Goal: Task Accomplishment & Management: Manage account settings

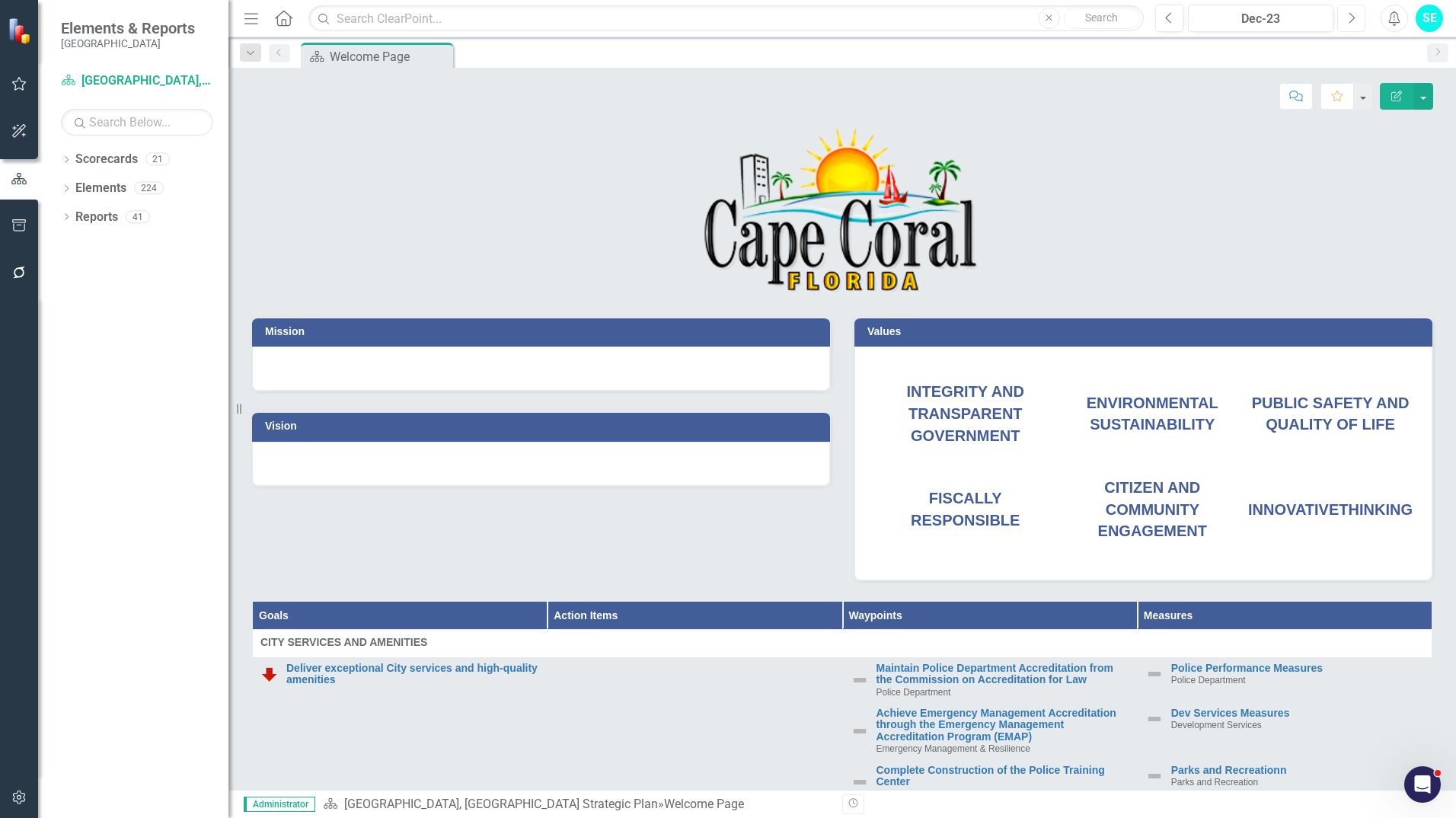
click at [1355, 26] on button "Next" at bounding box center [1352, 18] width 28 height 27
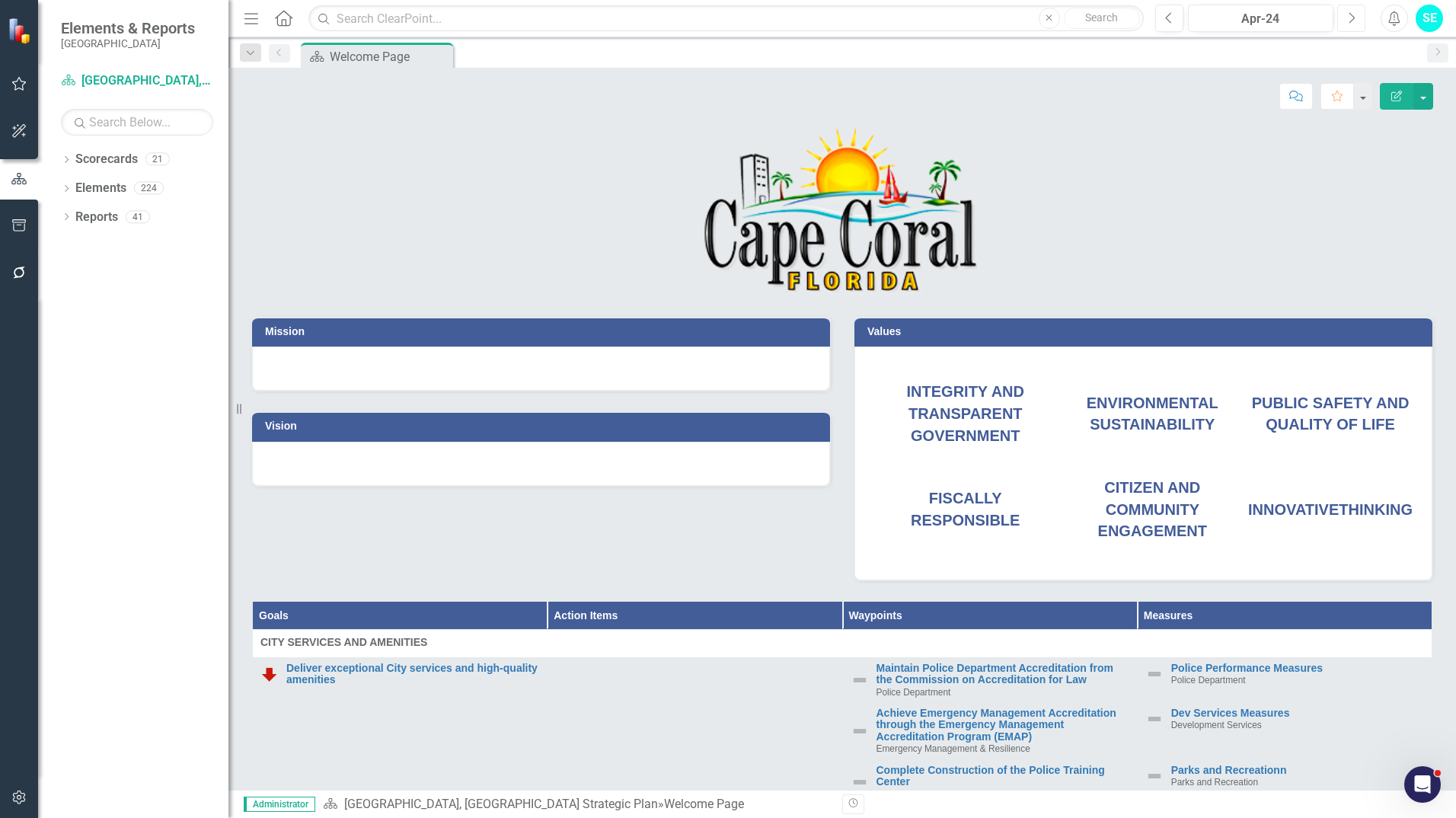
click at [1355, 26] on button "Next" at bounding box center [1352, 18] width 28 height 27
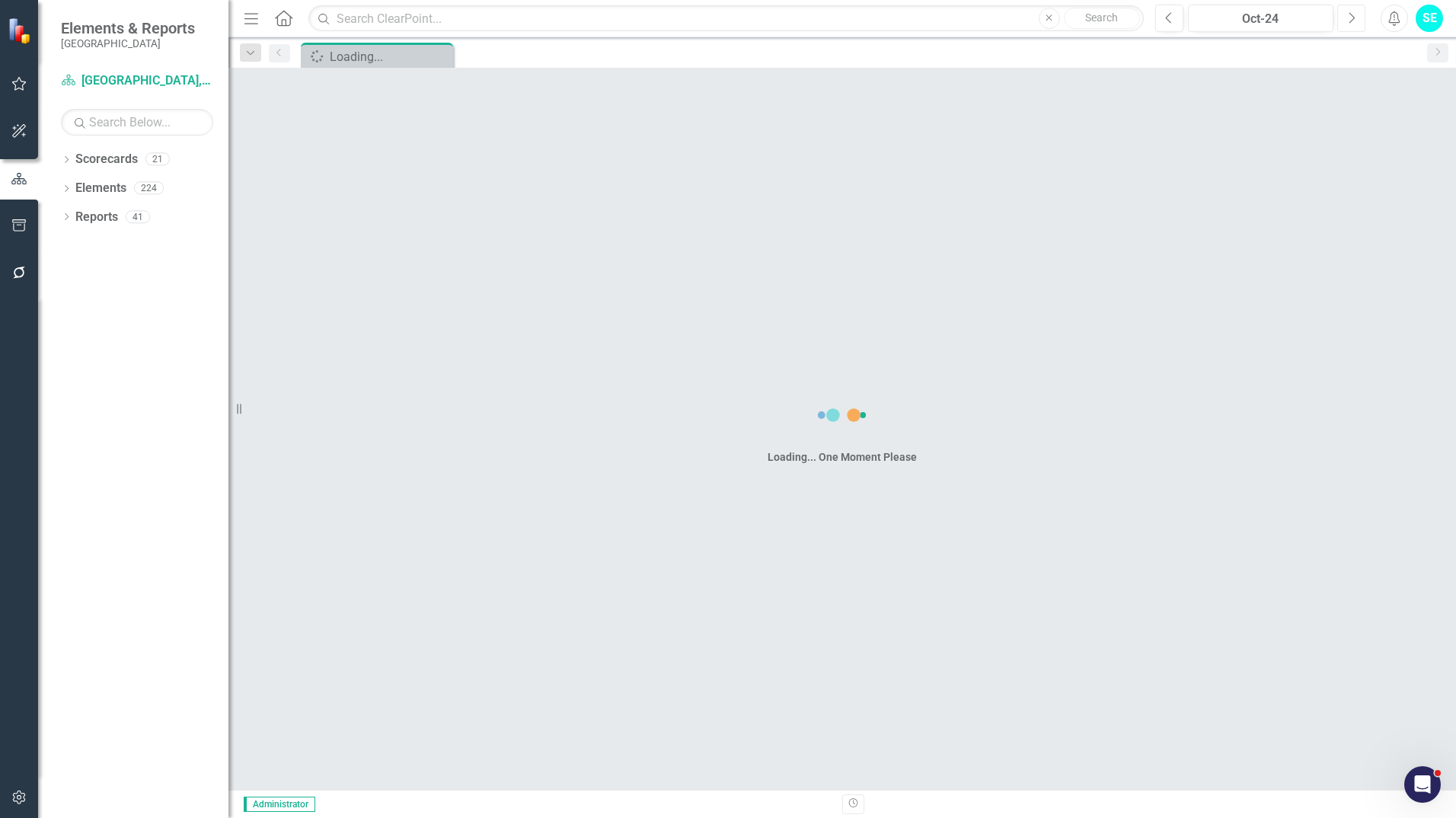
click at [1355, 26] on button "Next" at bounding box center [1352, 18] width 28 height 27
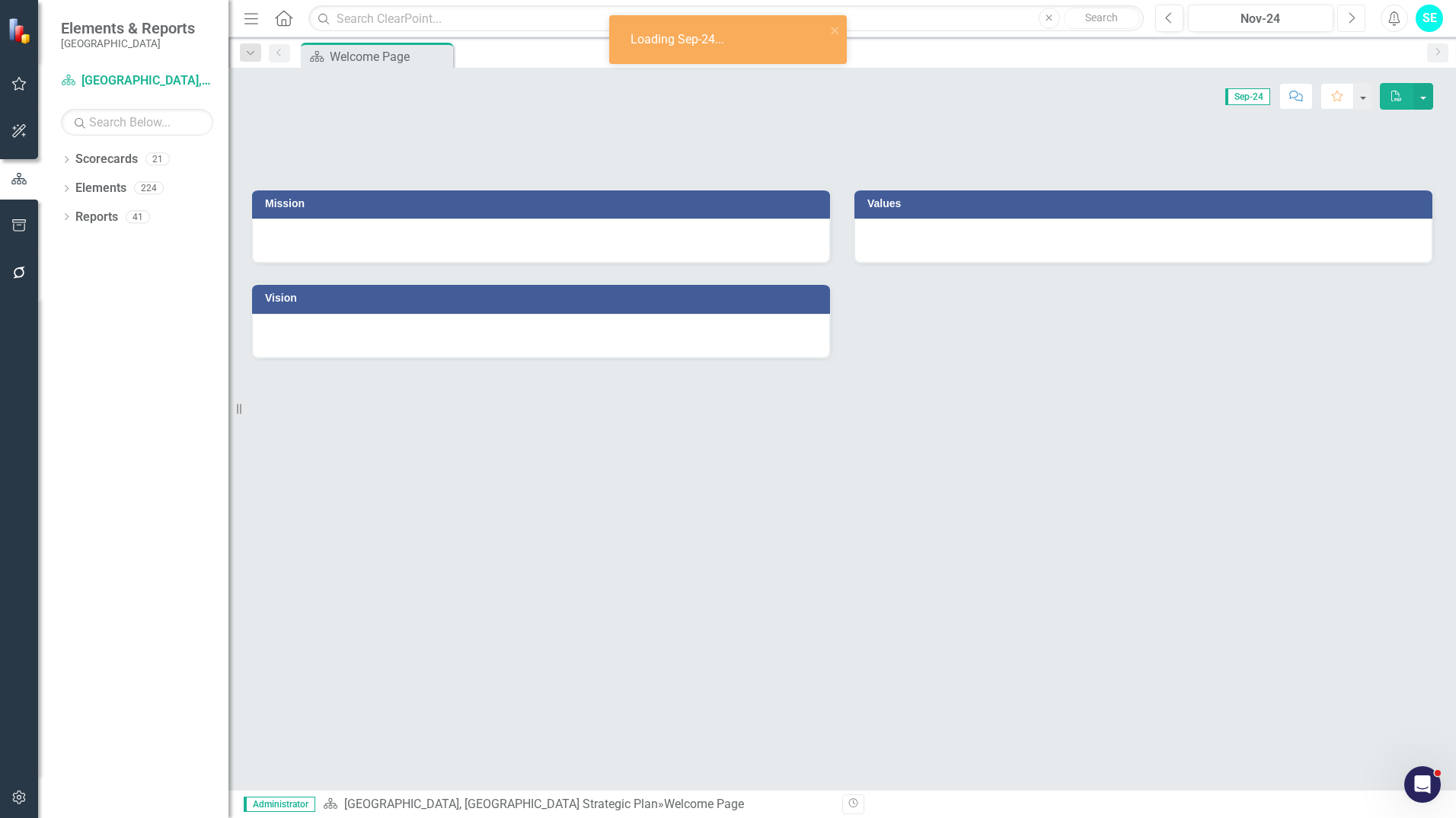
click at [1355, 26] on button "Next" at bounding box center [1352, 18] width 28 height 27
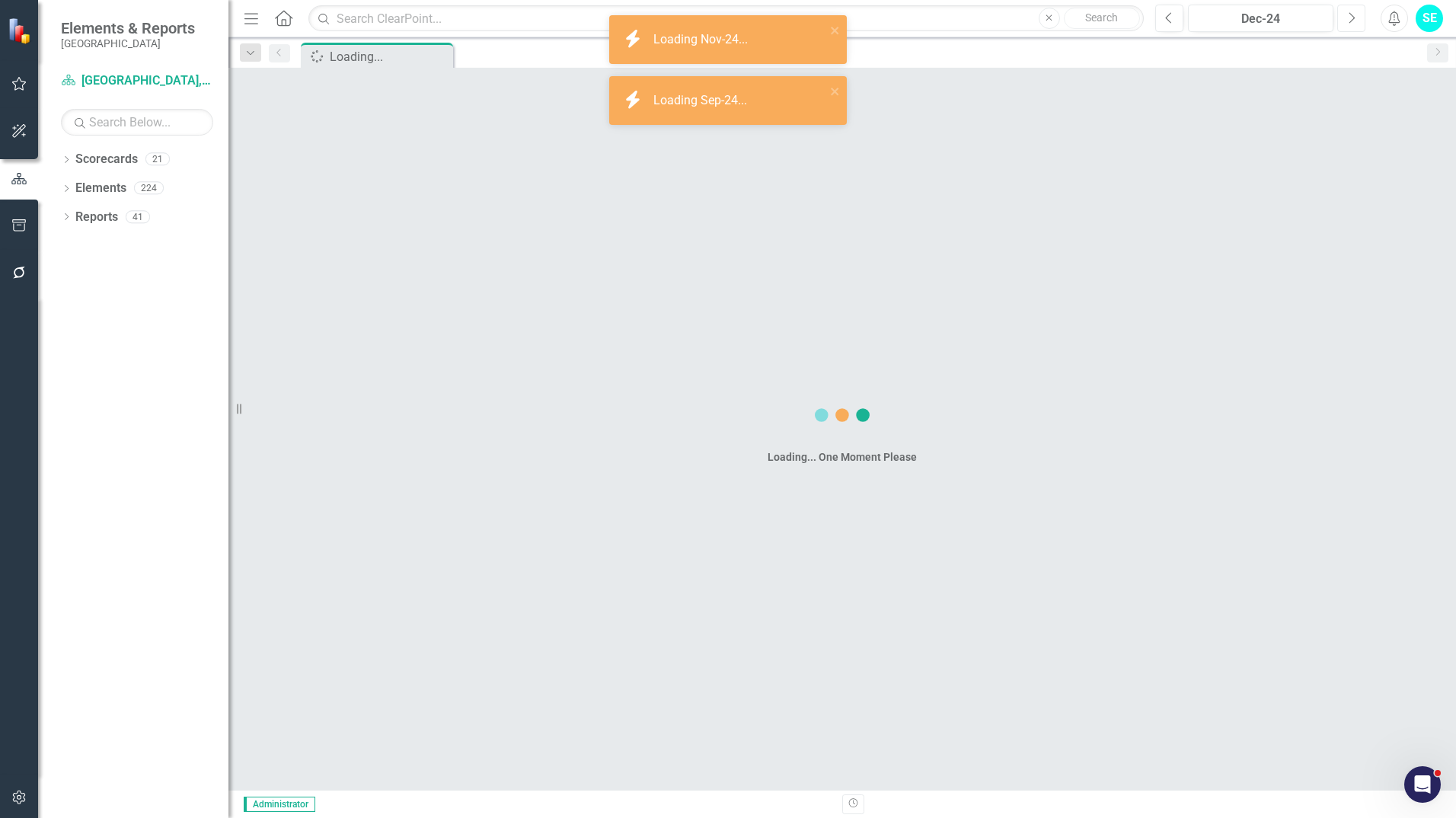
click at [1355, 26] on button "Next" at bounding box center [1352, 18] width 28 height 27
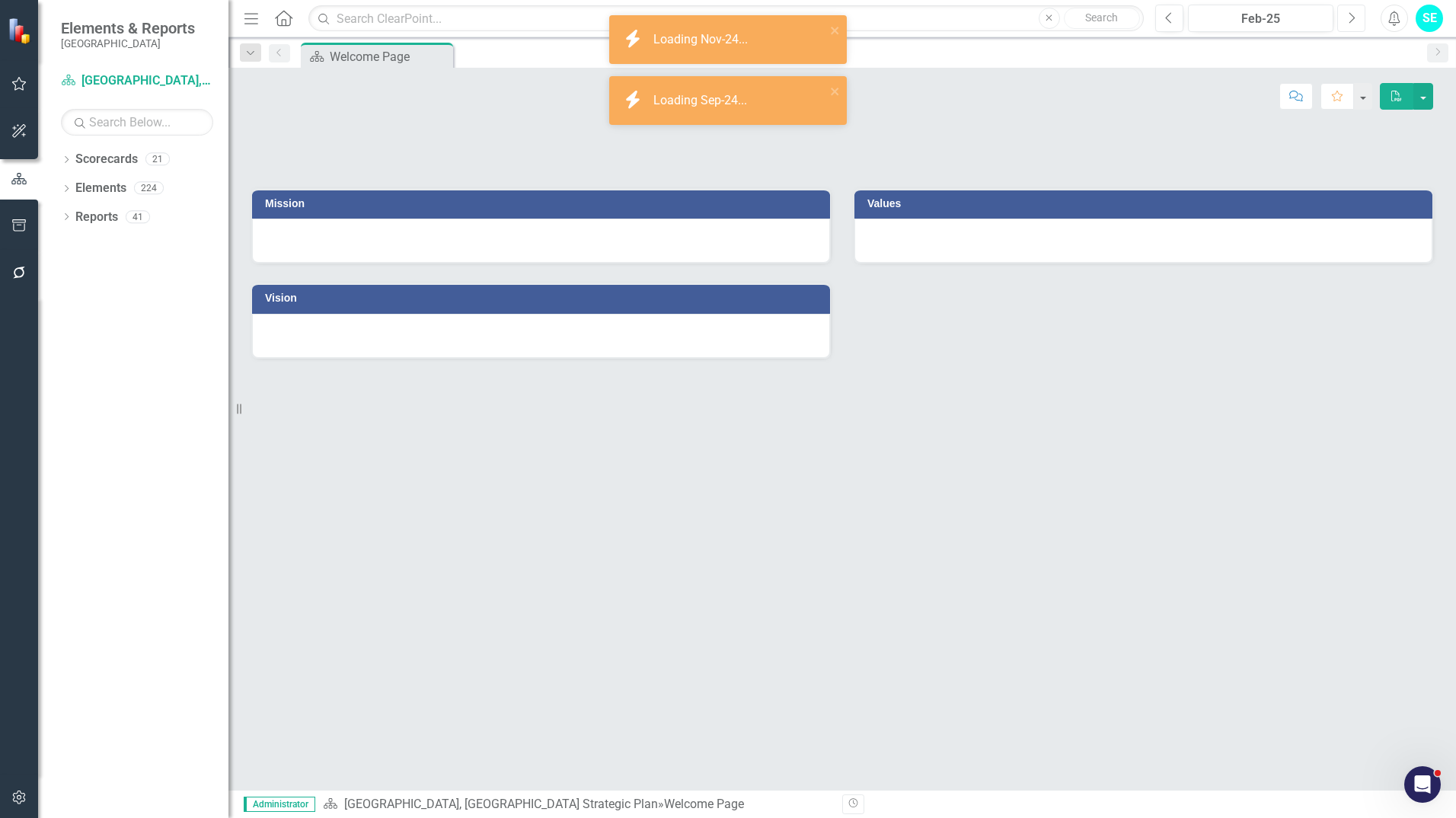
click at [1355, 26] on button "Next" at bounding box center [1352, 18] width 28 height 27
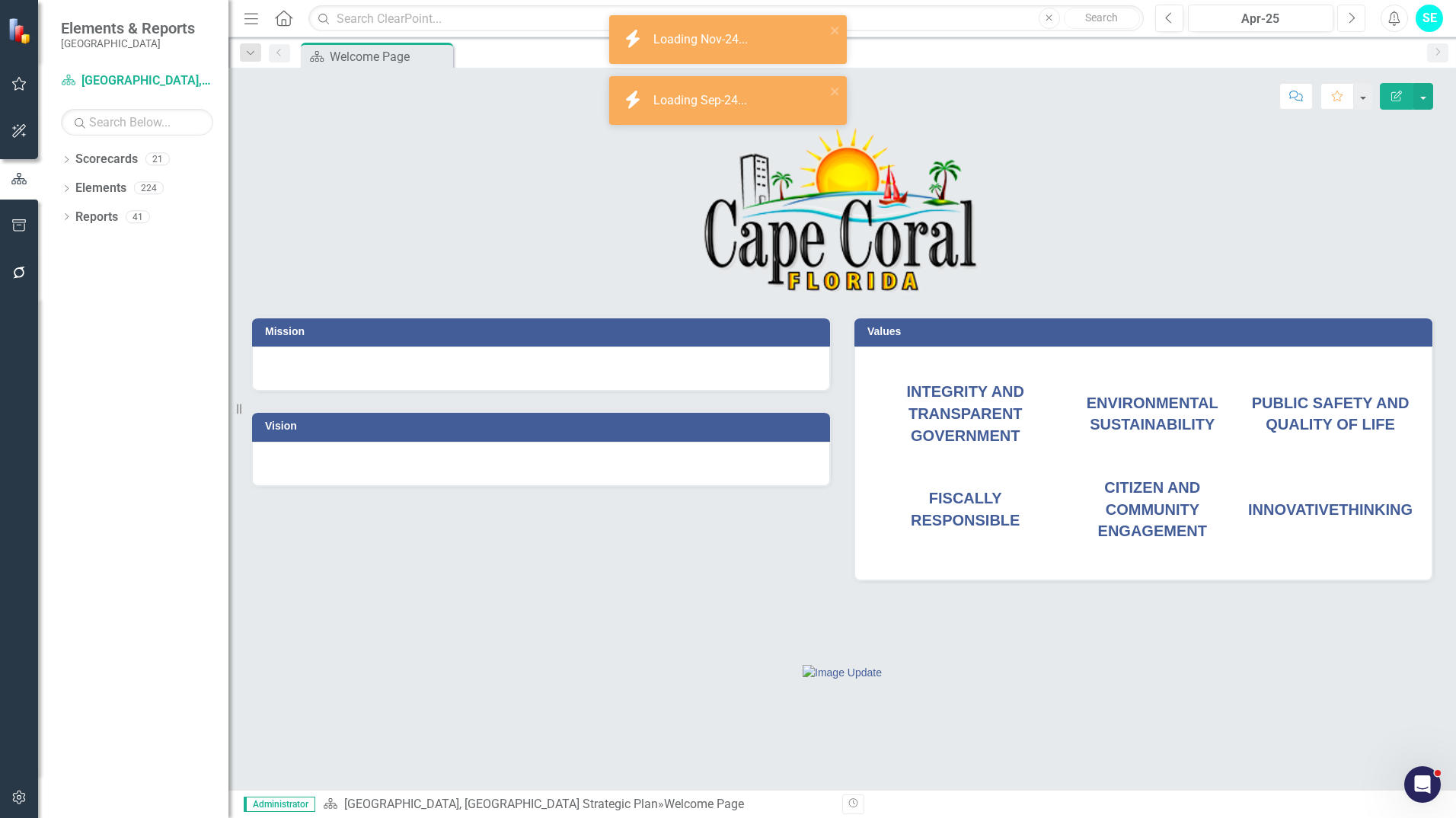
click at [1355, 26] on button "Next" at bounding box center [1352, 18] width 28 height 27
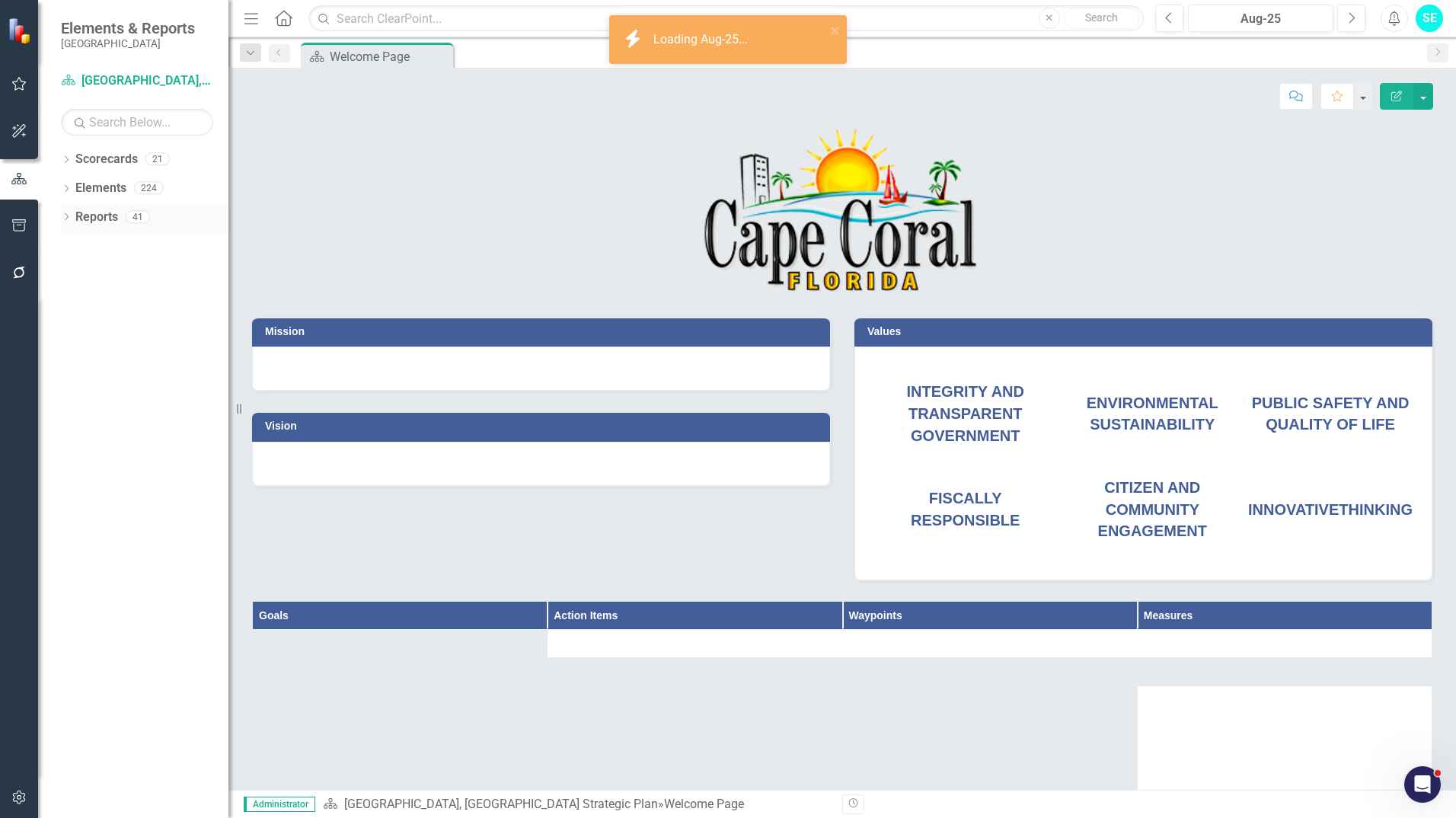
click at [67, 216] on icon "Dropdown" at bounding box center [66, 218] width 11 height 8
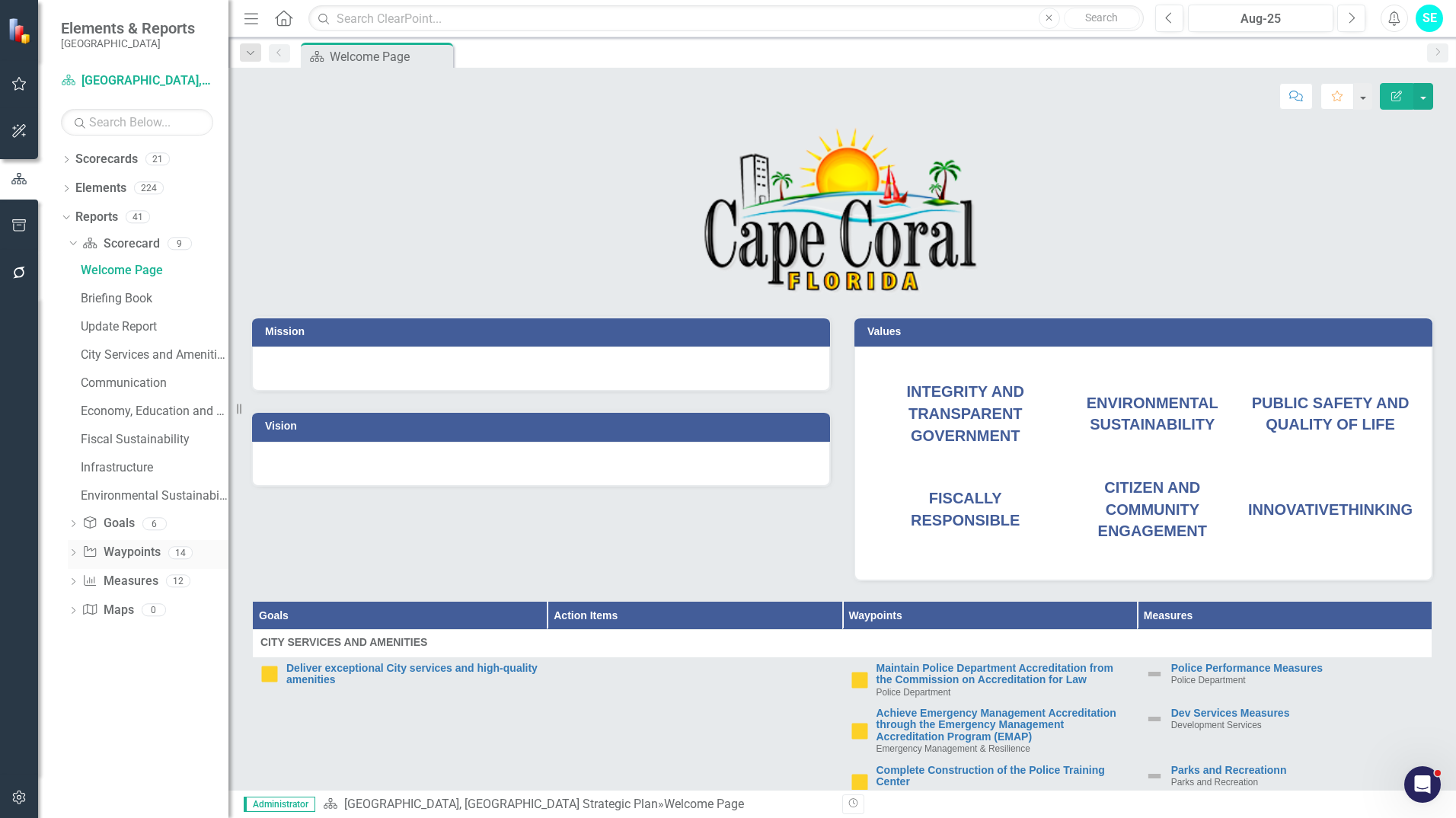
click at [71, 551] on icon "Dropdown" at bounding box center [72, 555] width 11 height 8
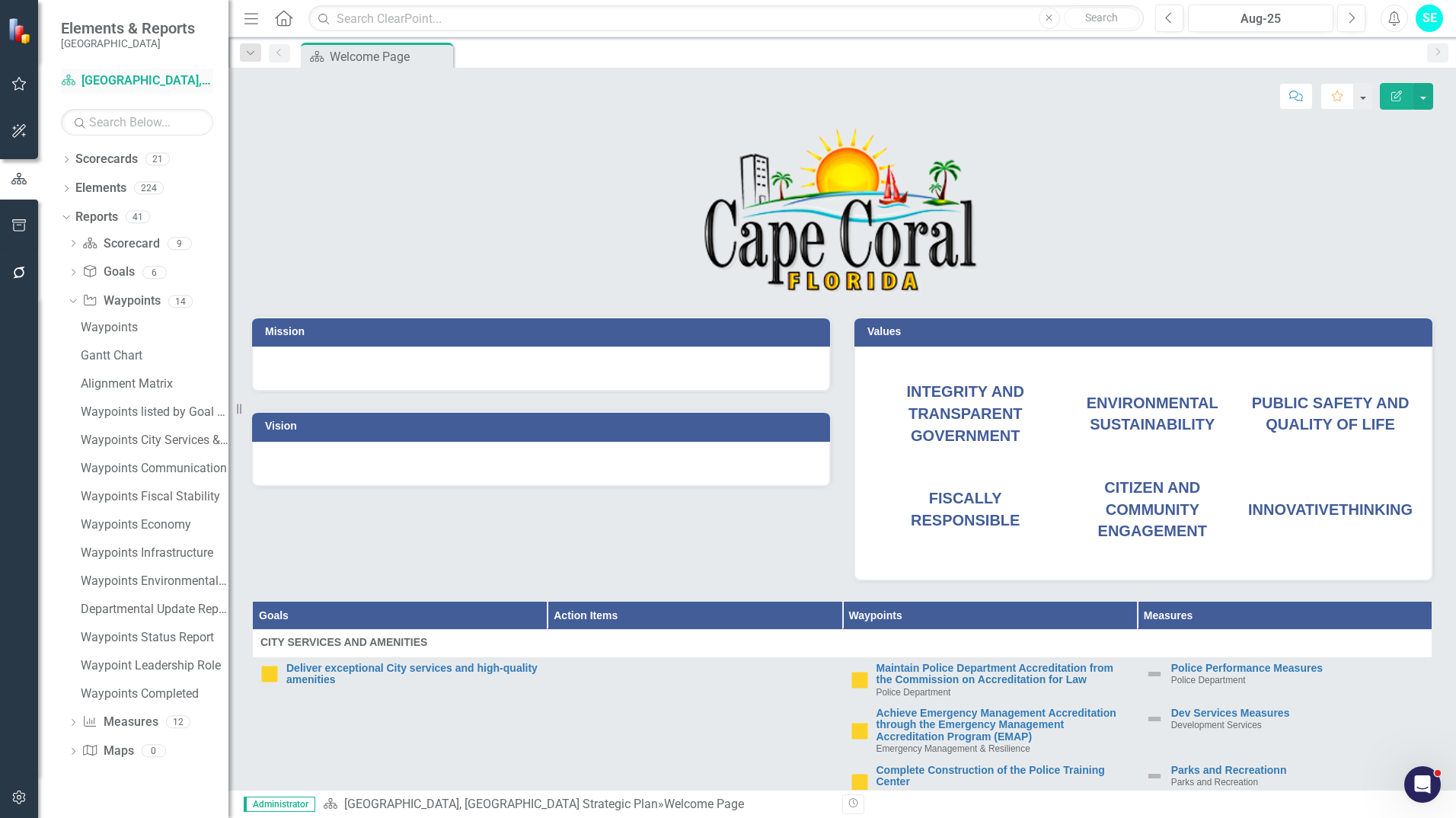
click at [99, 86] on link "Scorecard [GEOGRAPHIC_DATA], [GEOGRAPHIC_DATA] Strategic Plan" at bounding box center [137, 81] width 152 height 17
click at [64, 165] on div "Dropdown" at bounding box center [66, 161] width 11 height 13
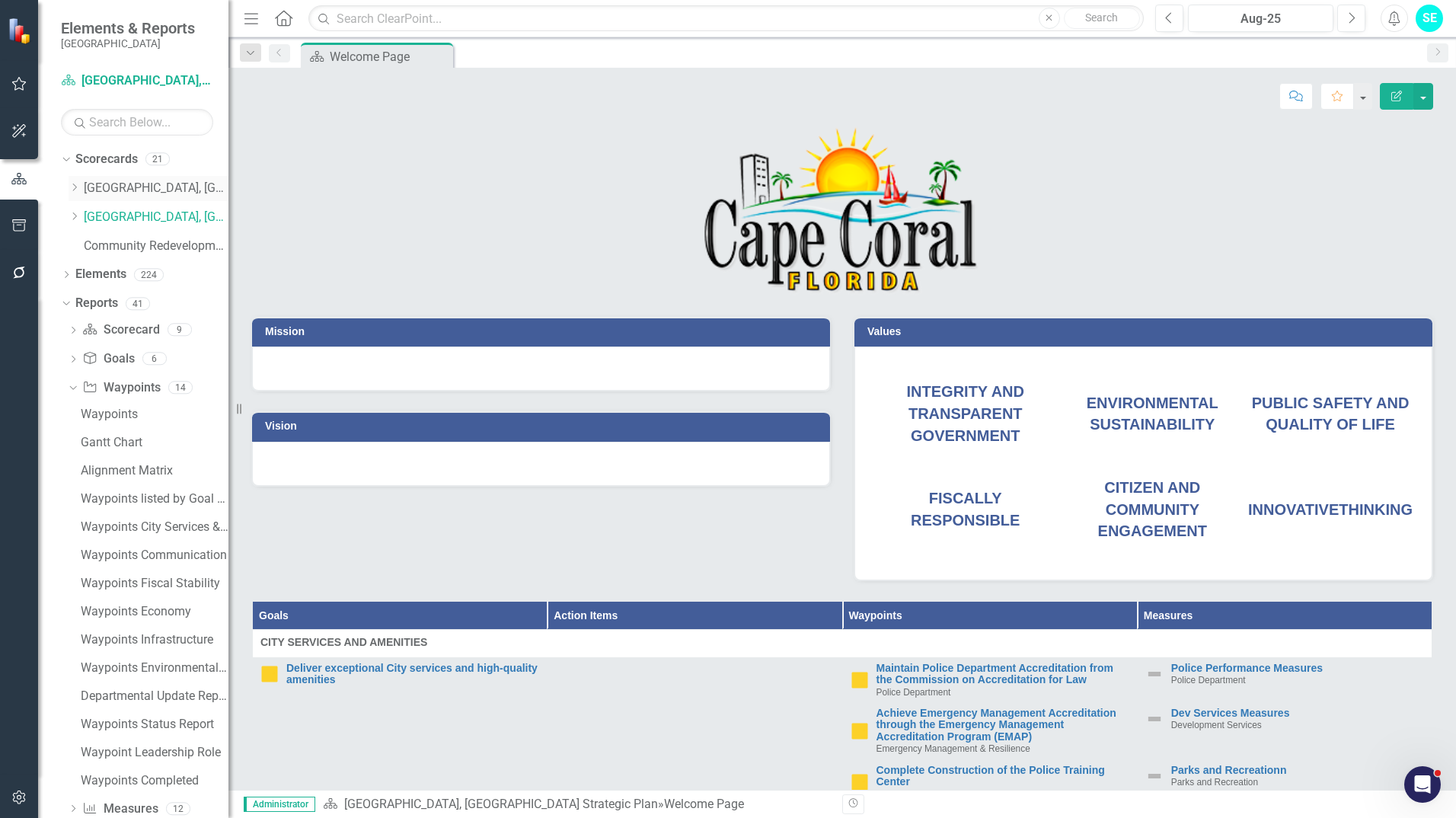
click at [142, 193] on link "[GEOGRAPHIC_DATA], [GEOGRAPHIC_DATA] Business Initiatives" at bounding box center [156, 188] width 145 height 17
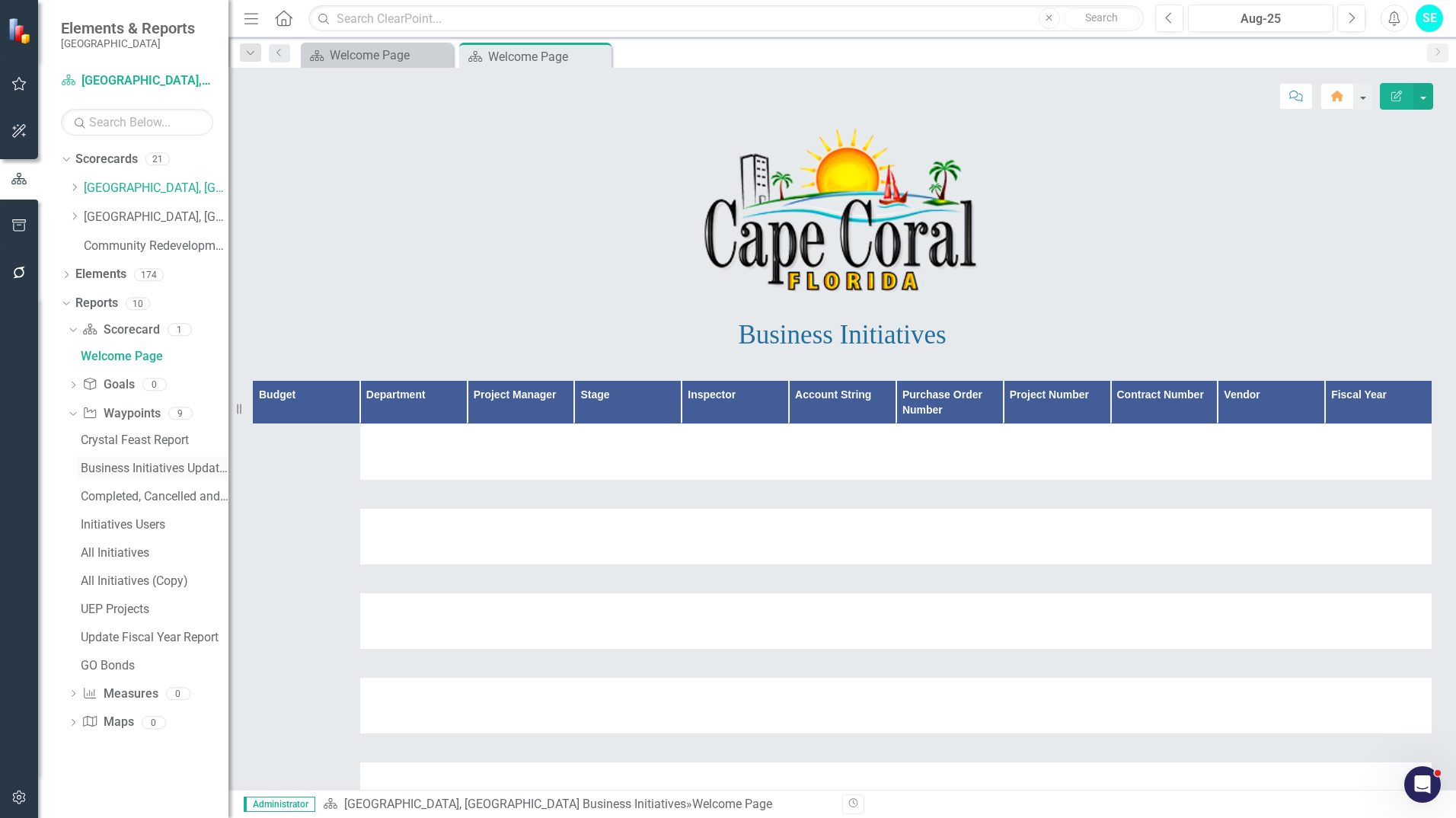
click at [124, 462] on div "Business Initiatives Update Report" at bounding box center [155, 468] width 148 height 14
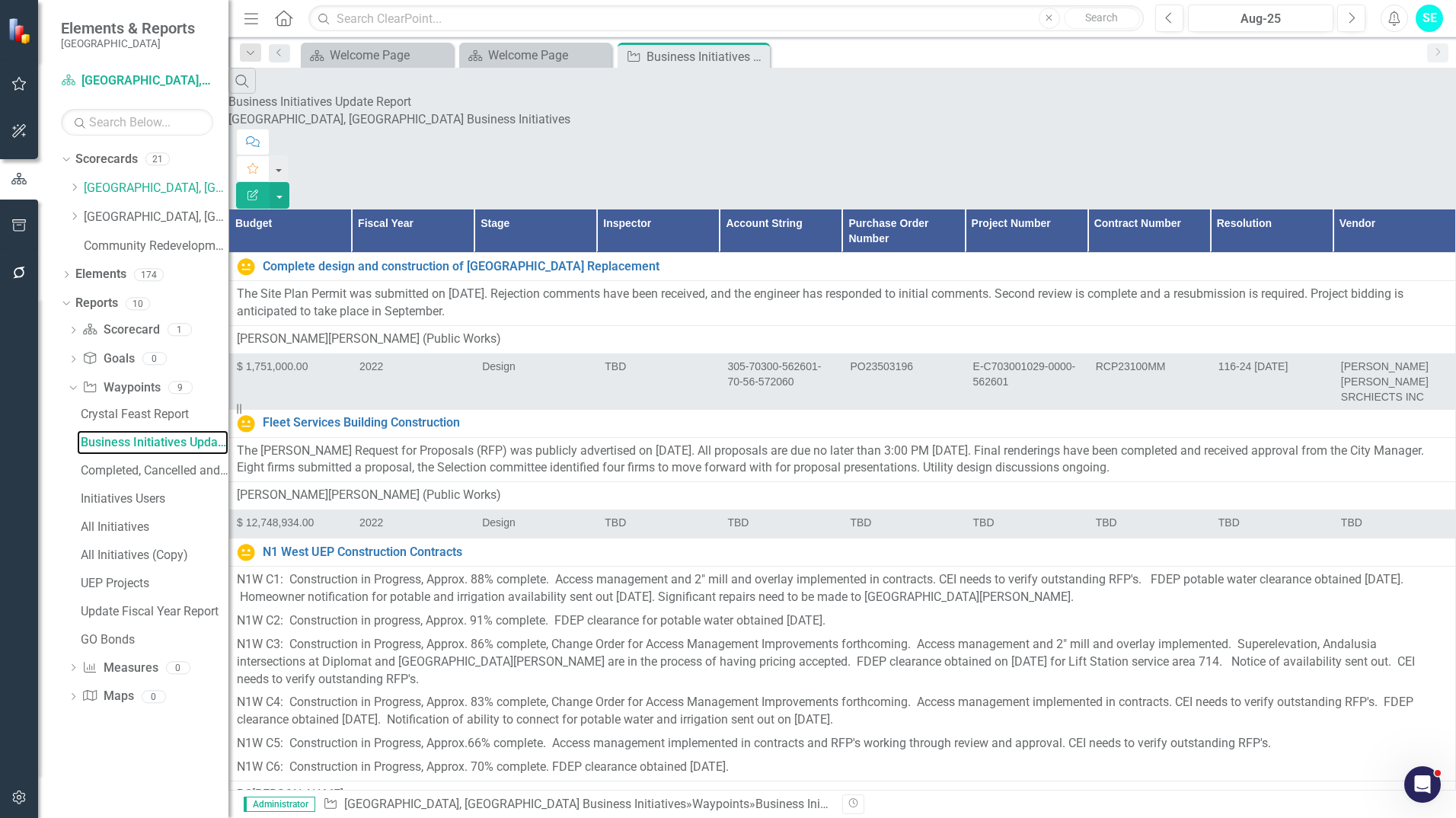
scroll to position [13671, 0]
click at [118, 493] on div "Initiatives Users" at bounding box center [155, 499] width 148 height 14
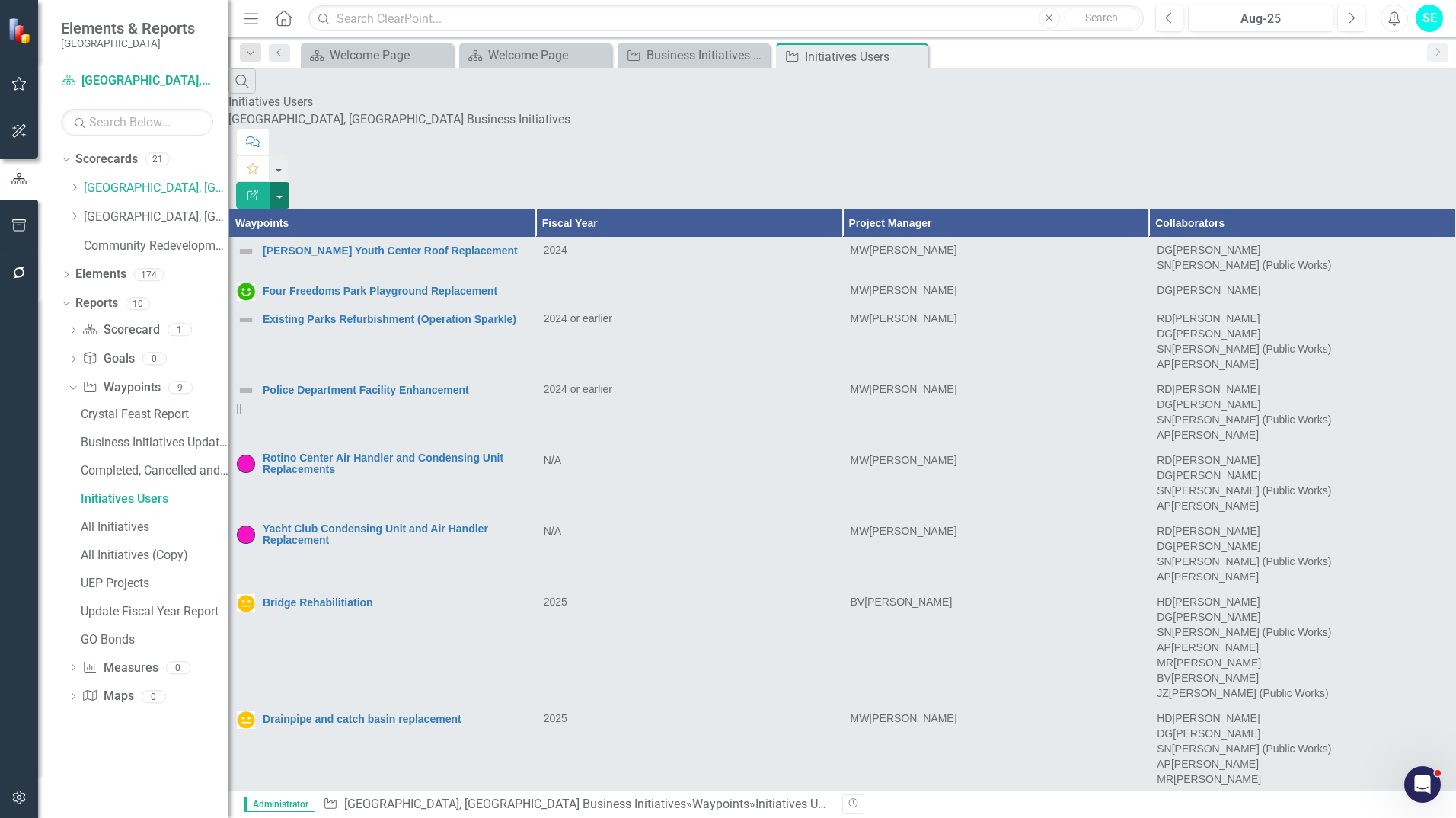
click at [290, 182] on button "button" at bounding box center [280, 195] width 20 height 26
click at [1403, 123] on link "Edit Report Edit Report" at bounding box center [1372, 124] width 120 height 28
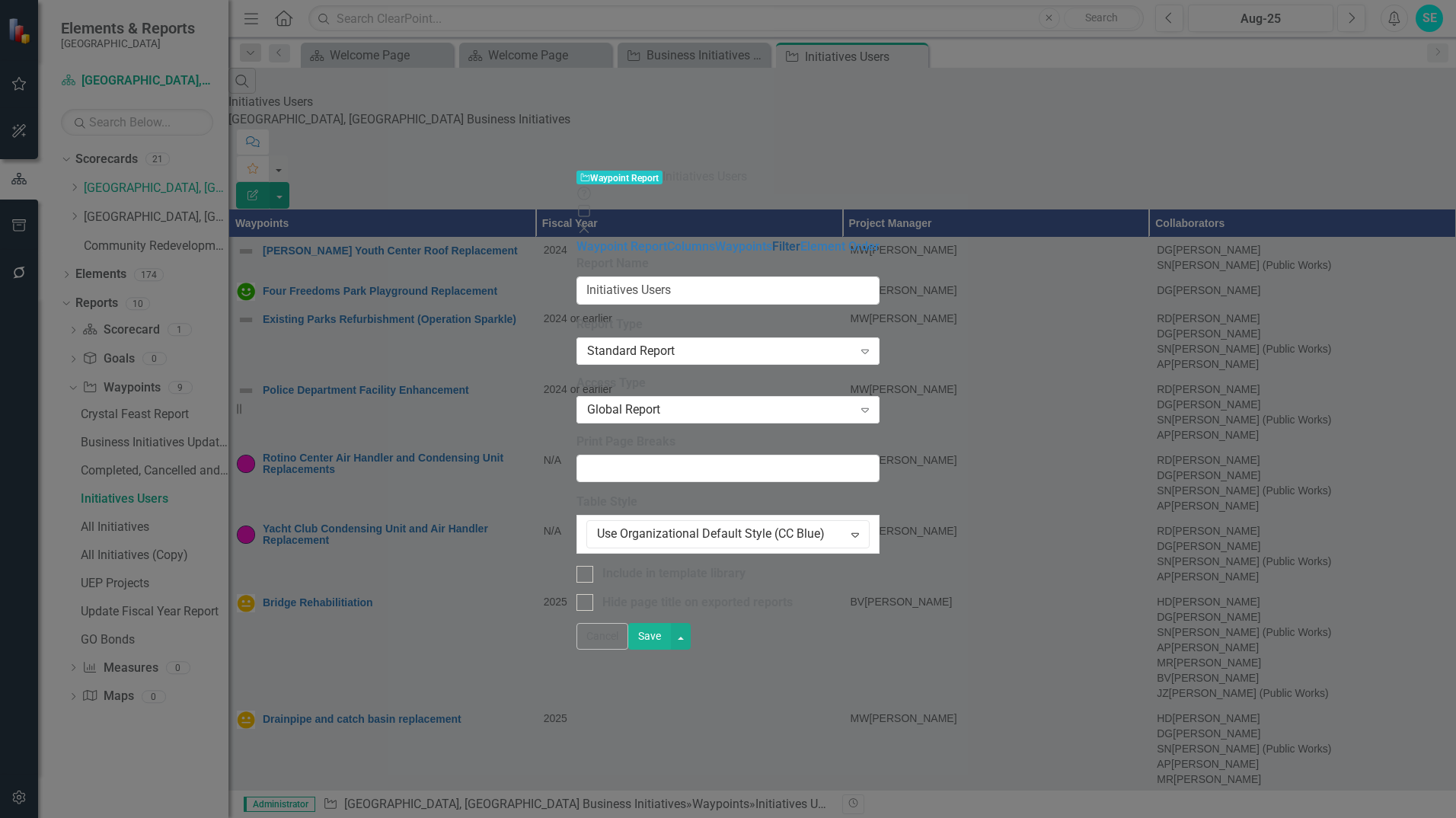
click at [772, 239] on link "Filter" at bounding box center [786, 247] width 28 height 15
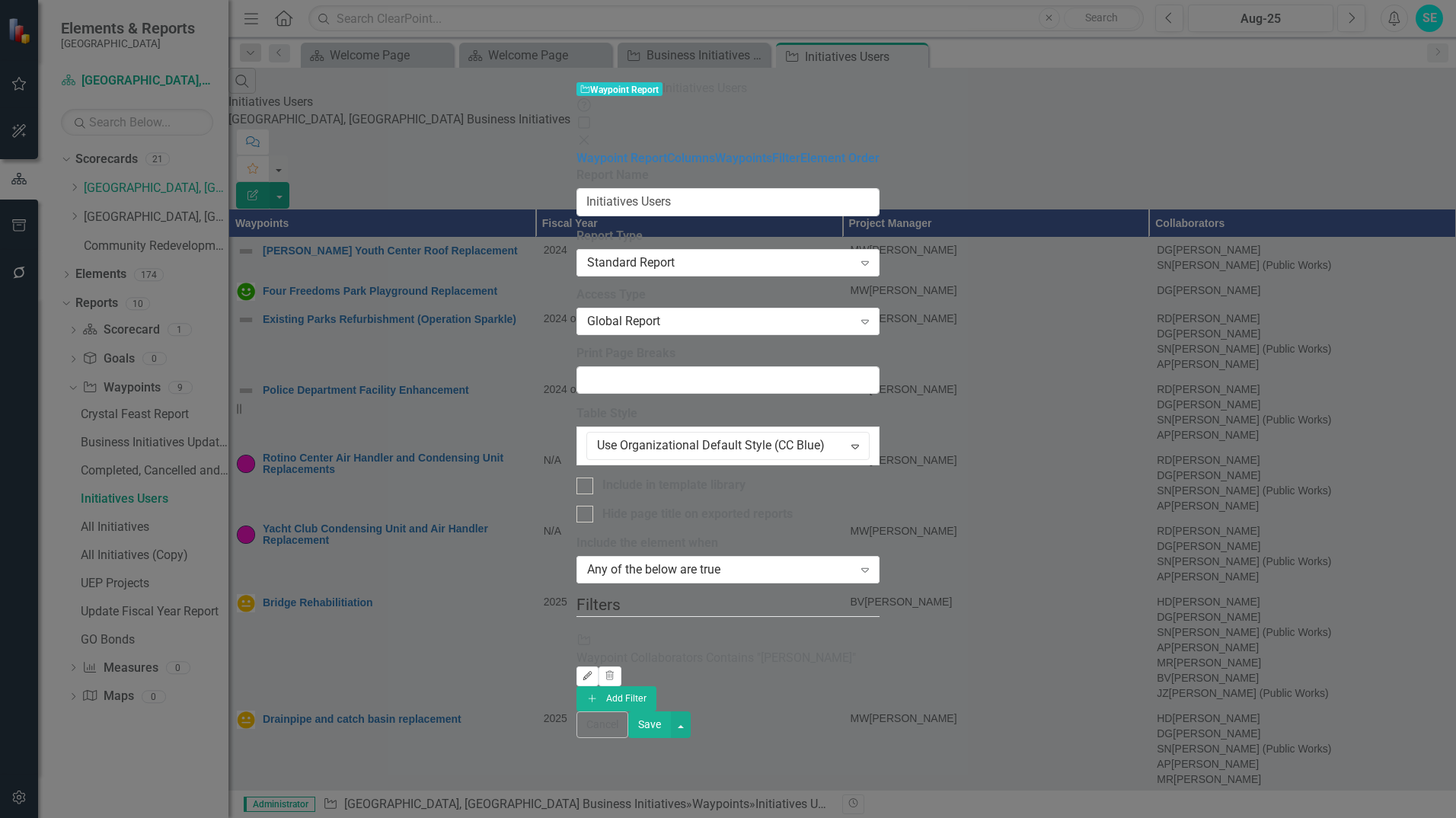
click at [599, 667] on button "Edit" at bounding box center [587, 676] width 22 height 20
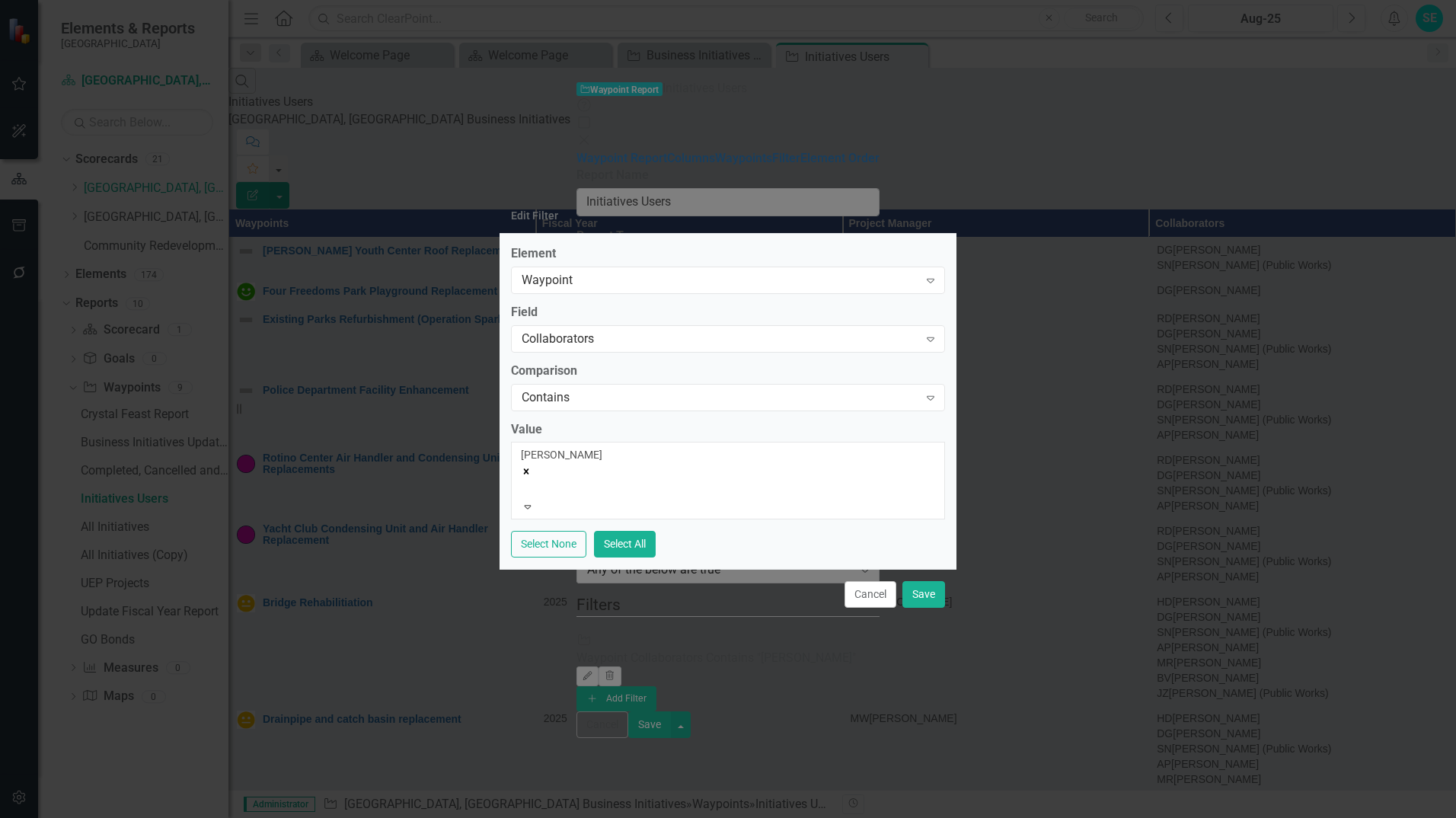
click at [616, 460] on div "[PERSON_NAME]" at bounding box center [728, 462] width 415 height 30
click at [530, 468] on icon "Remove Damon Grant" at bounding box center [526, 471] width 5 height 5
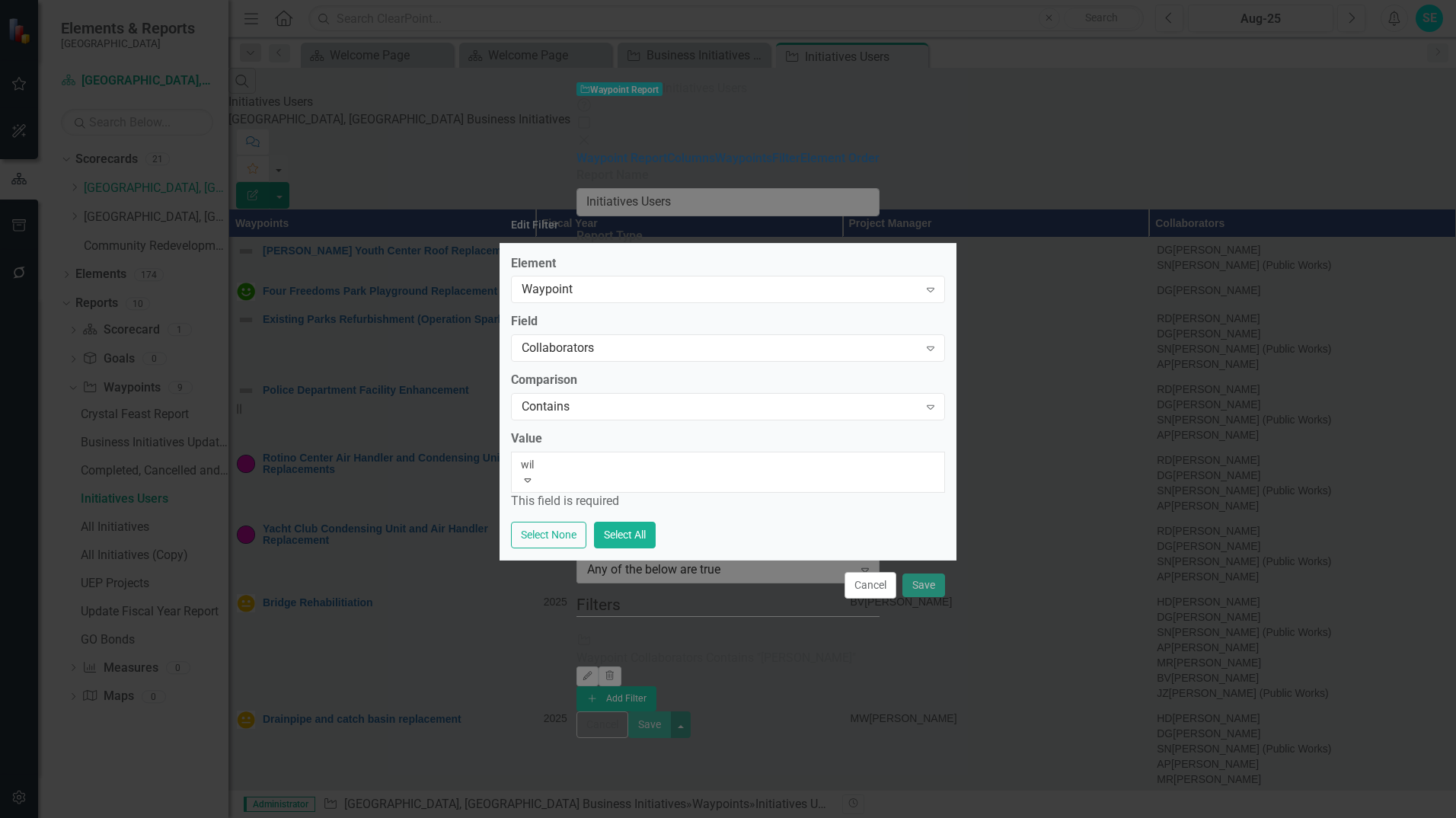
type input "will"
click at [216, 818] on span "Will iam [PERSON_NAME] (Public Works)" at bounding box center [108, 826] width 216 height 15
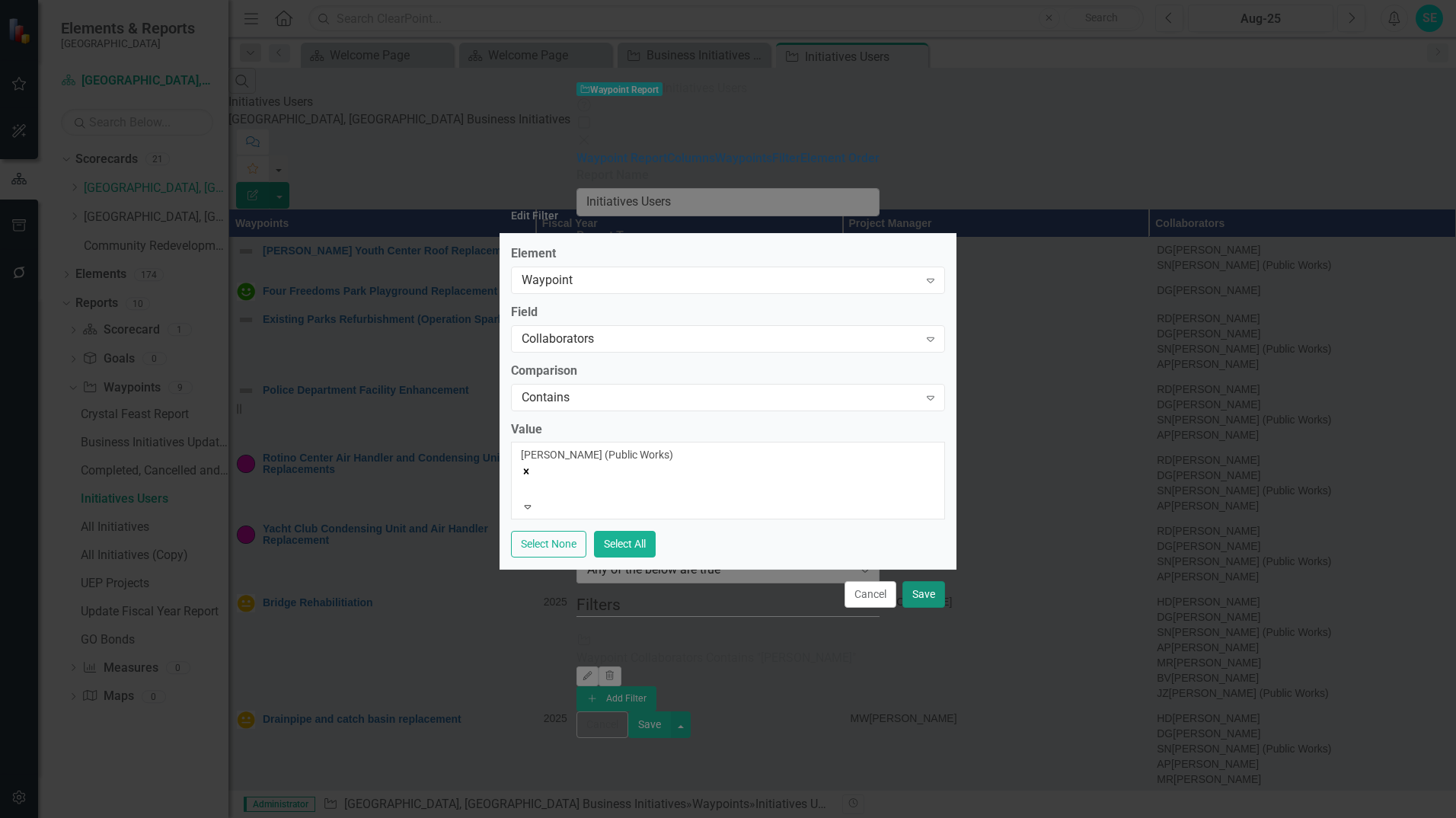
click at [942, 589] on button "Save" at bounding box center [924, 594] width 43 height 26
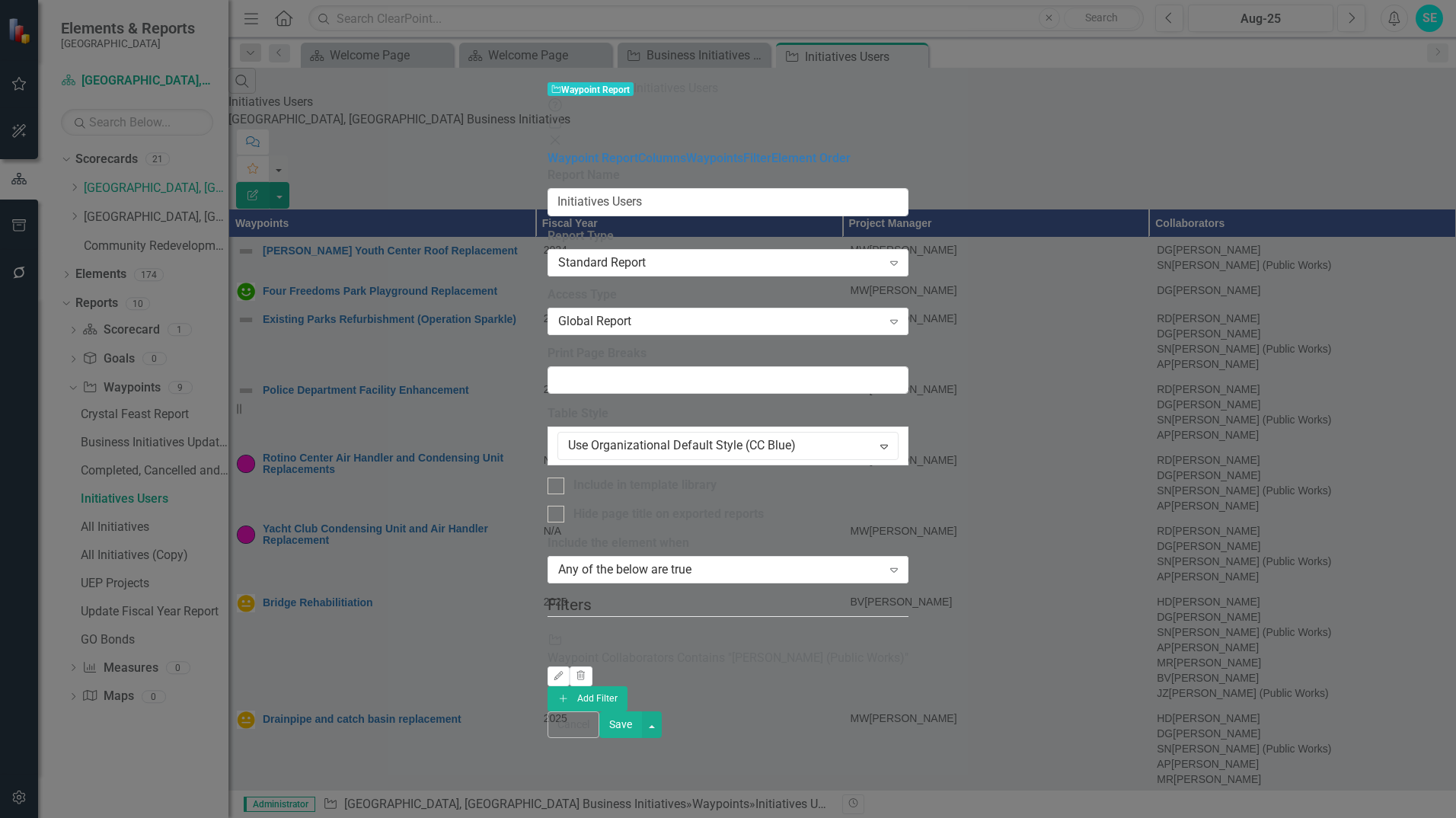
click at [642, 738] on button "Save" at bounding box center [621, 725] width 43 height 26
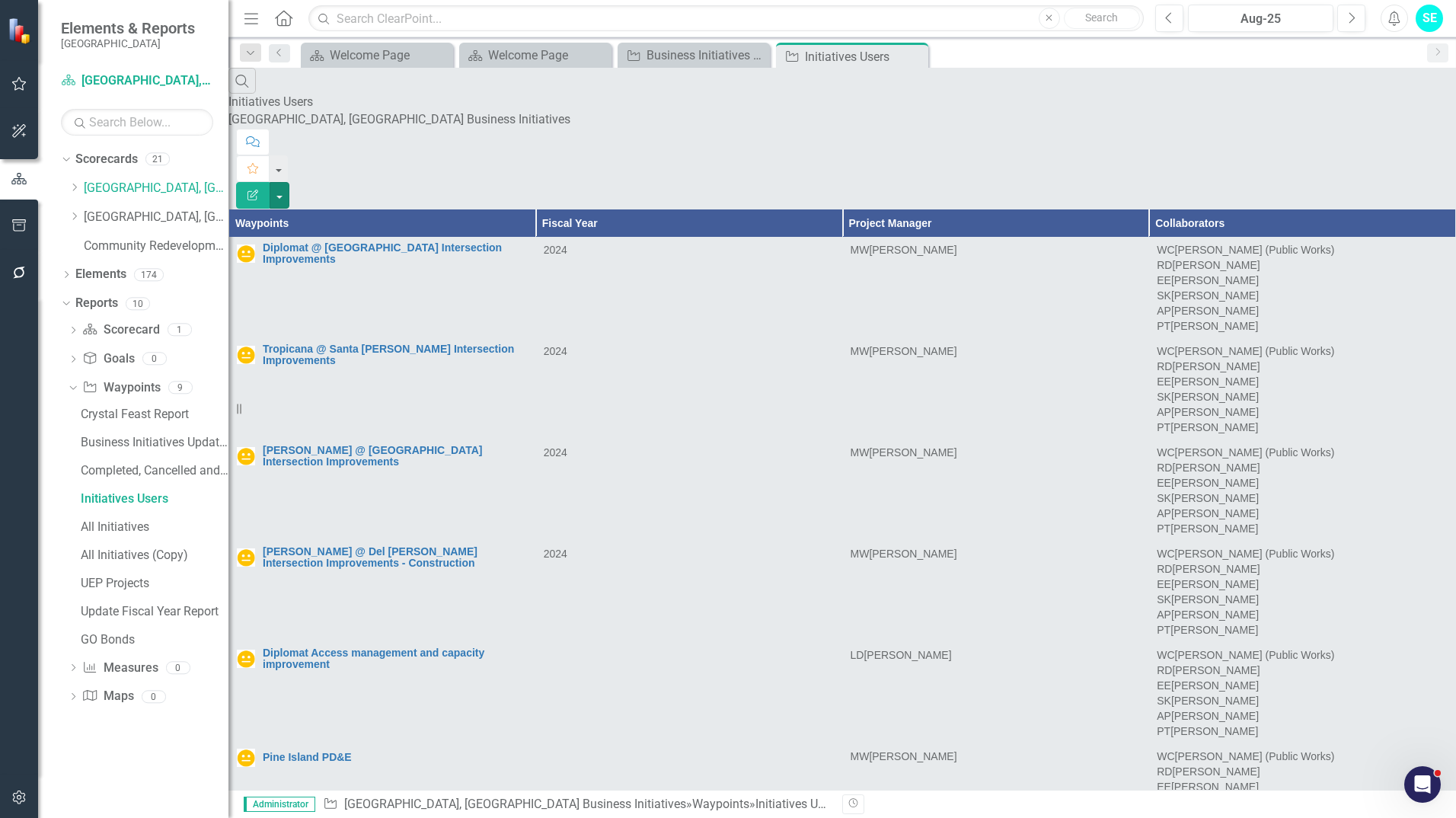
scroll to position [1570, 0]
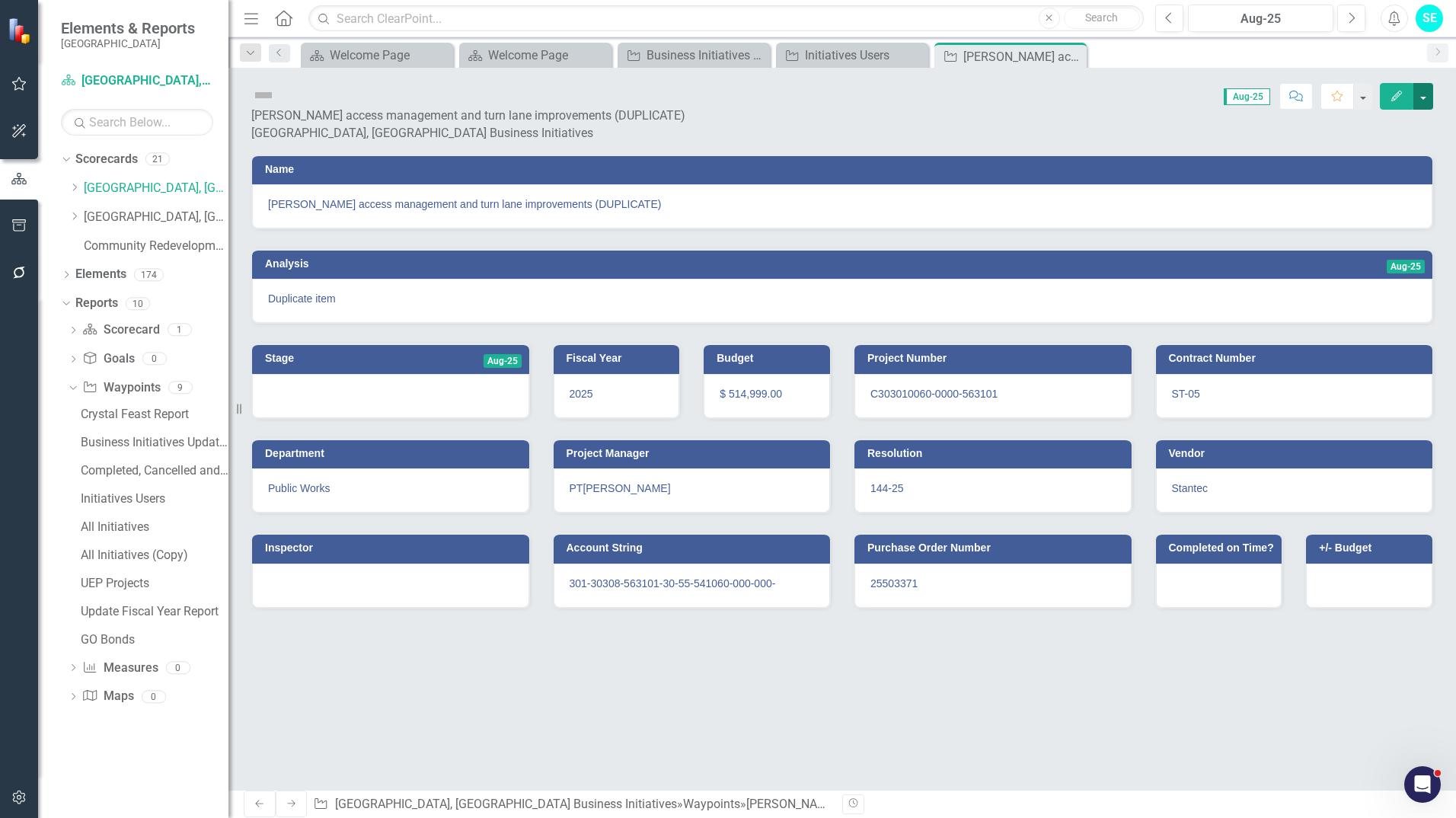
click at [1427, 102] on button "button" at bounding box center [1424, 96] width 20 height 26
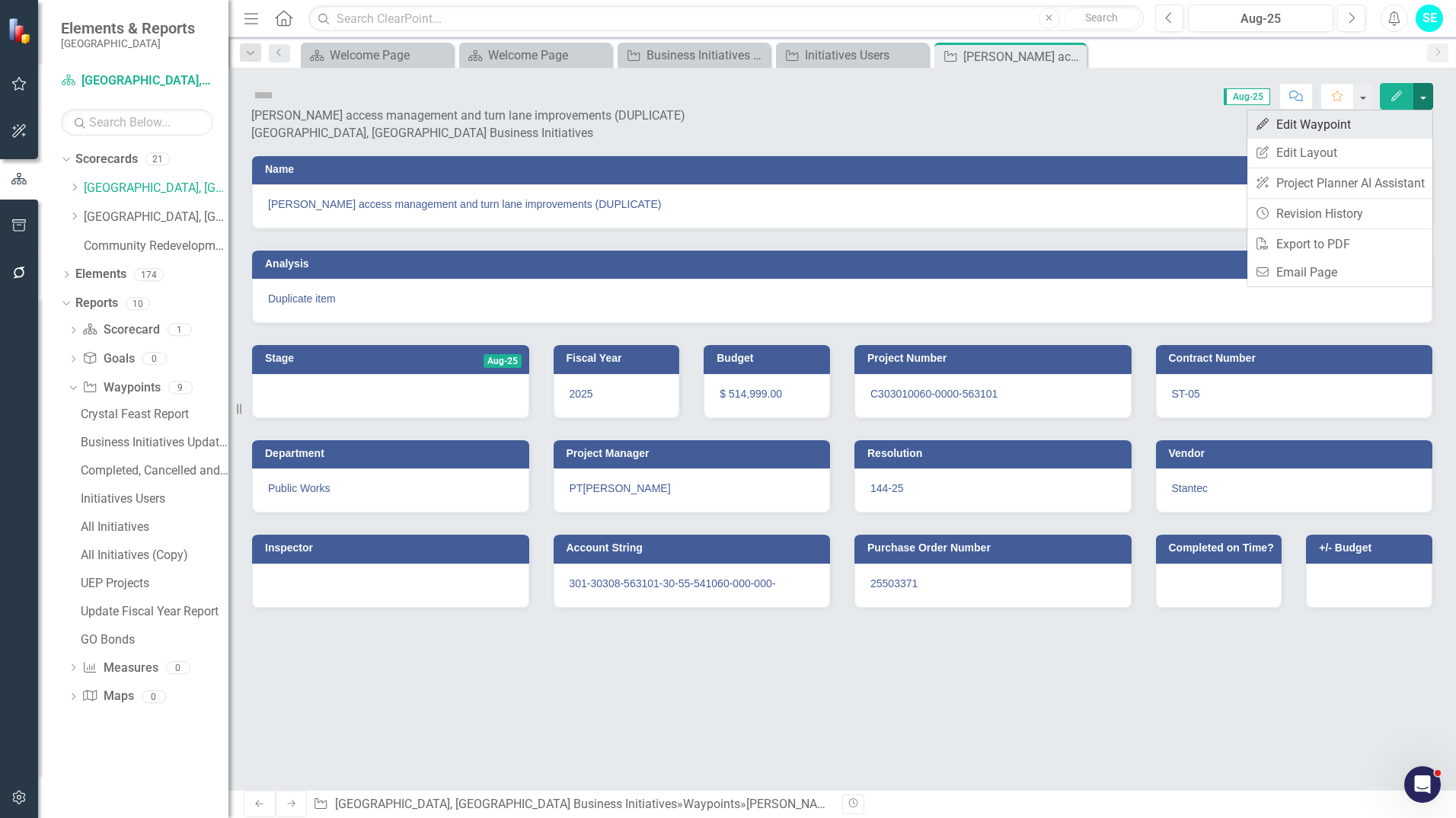
click at [1353, 134] on link "Edit Edit Waypoint" at bounding box center [1340, 124] width 185 height 28
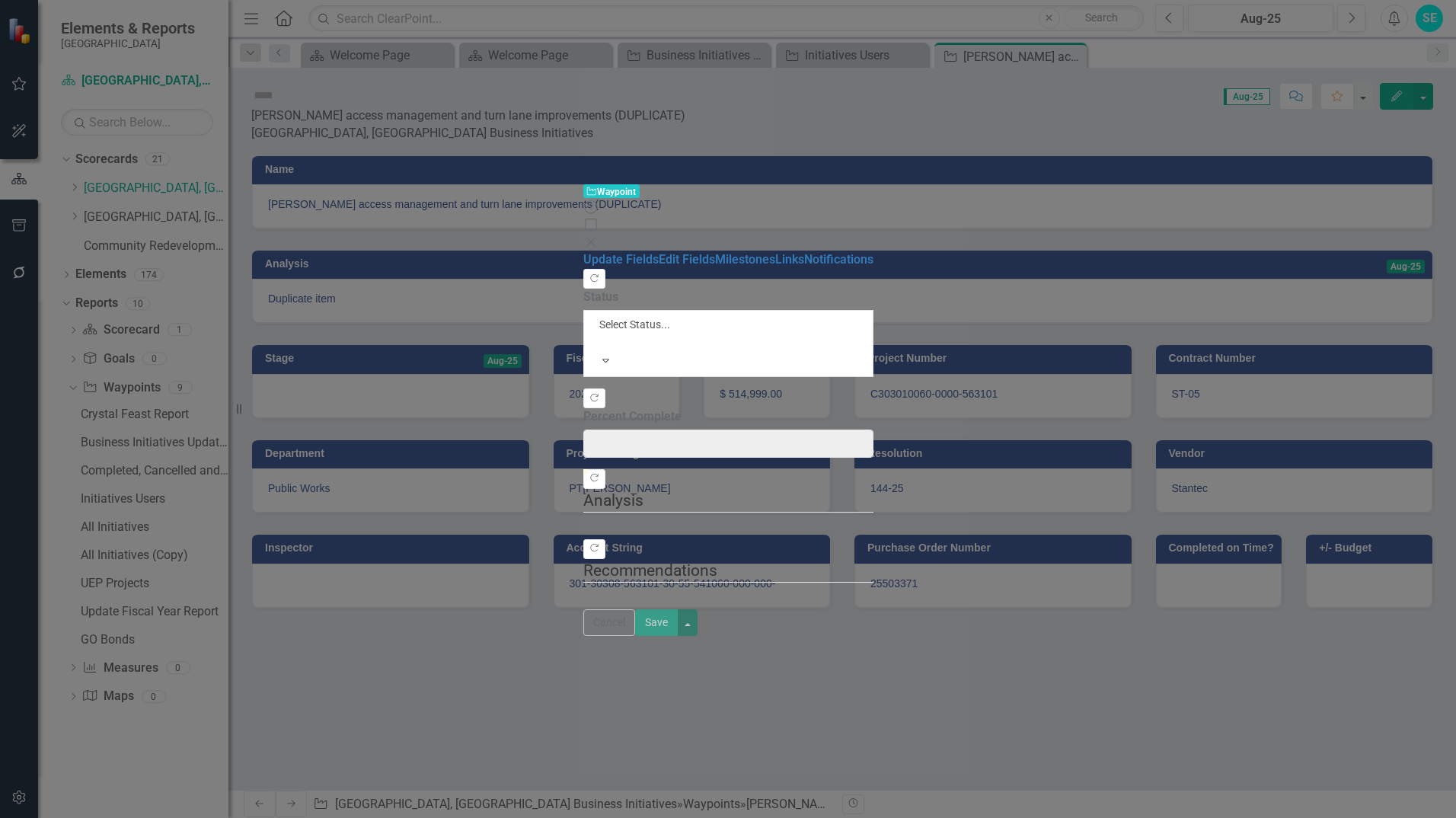
type input "0"
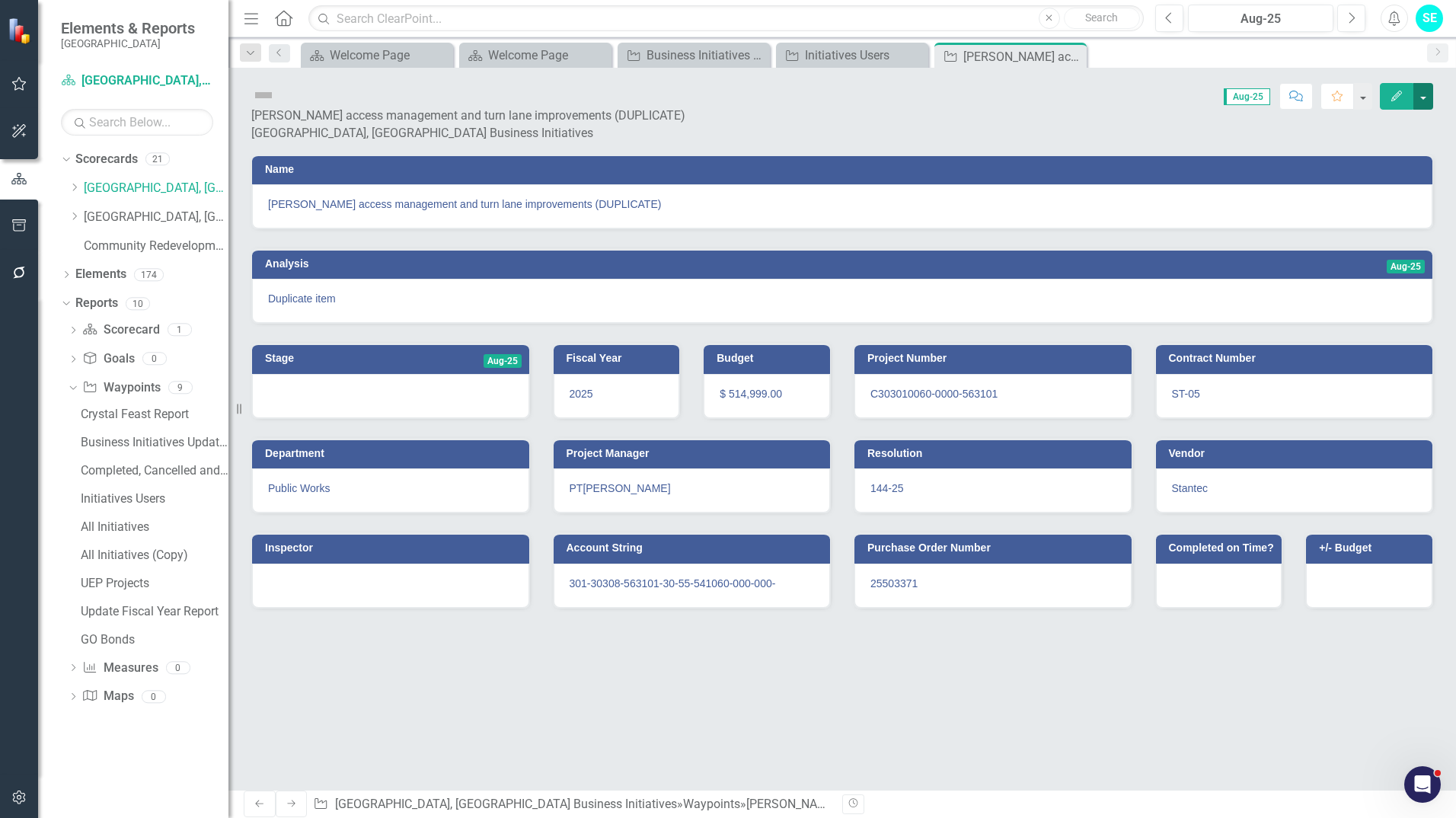
click at [1428, 95] on button "button" at bounding box center [1424, 96] width 20 height 26
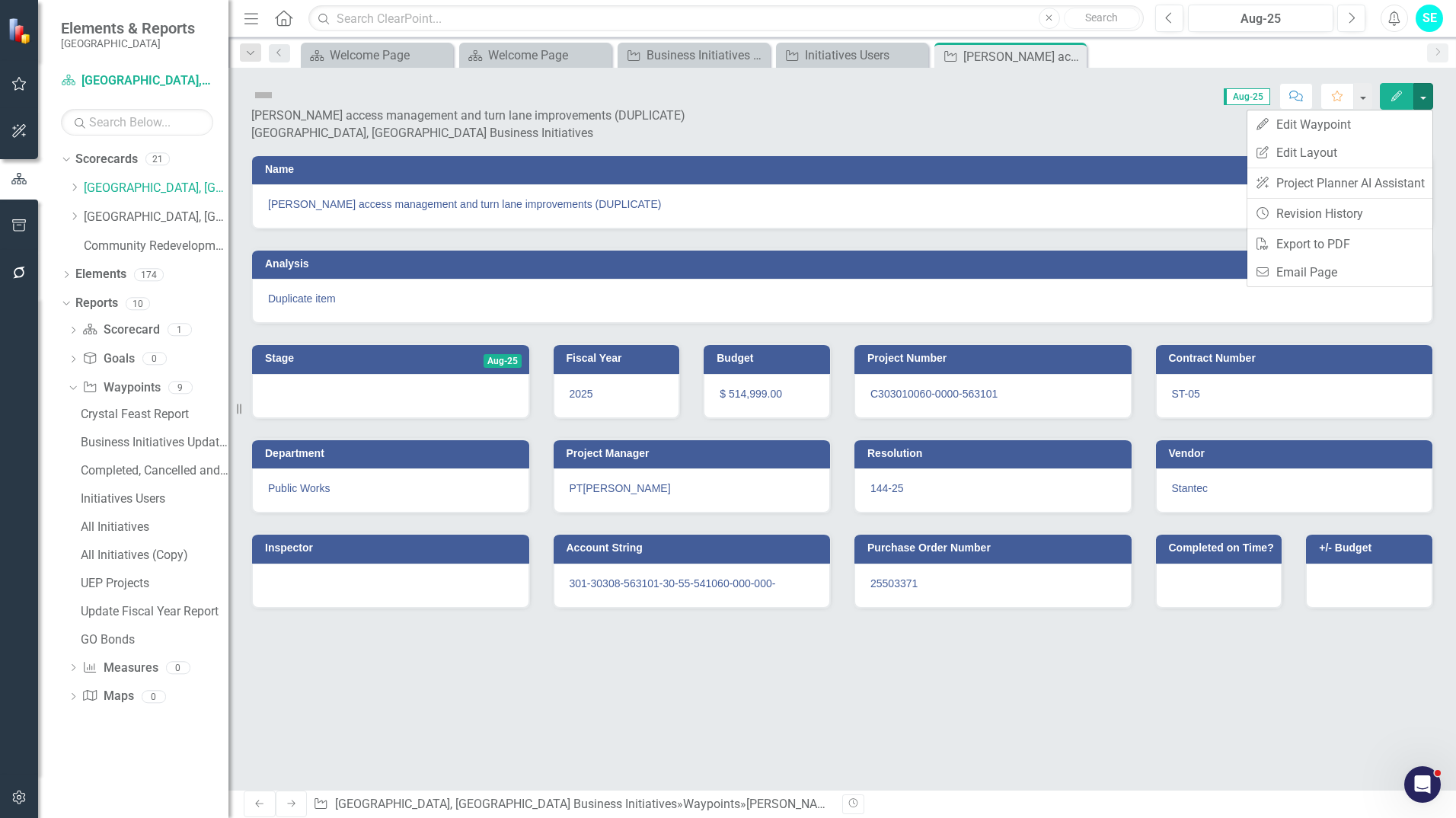
click at [918, 737] on div "Name [PERSON_NAME] access management and turn lane improvements (DUPLICATE) Ana…" at bounding box center [842, 472] width 1228 height 636
